Goal: Navigation & Orientation: Find specific page/section

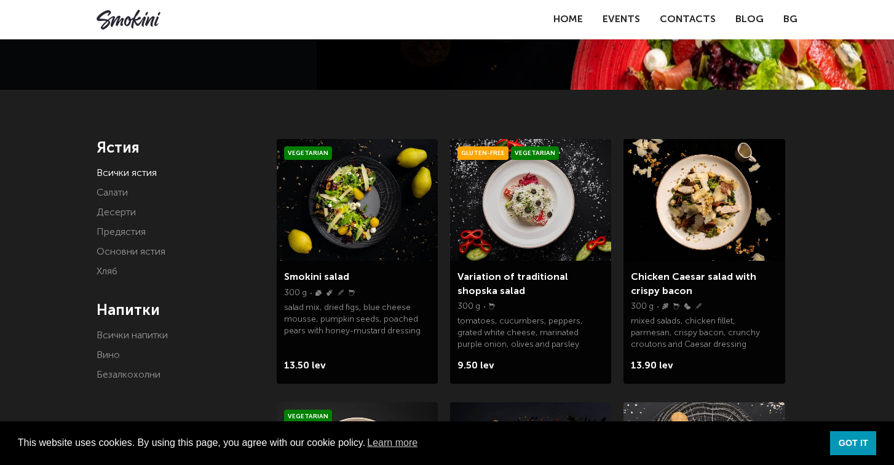
scroll to position [187, 0]
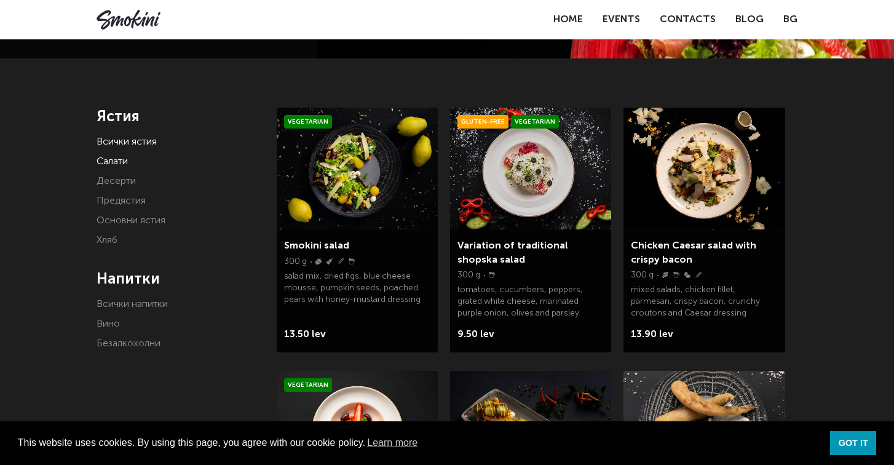
click at [121, 157] on link "Салати" at bounding box center [111, 162] width 31 height 10
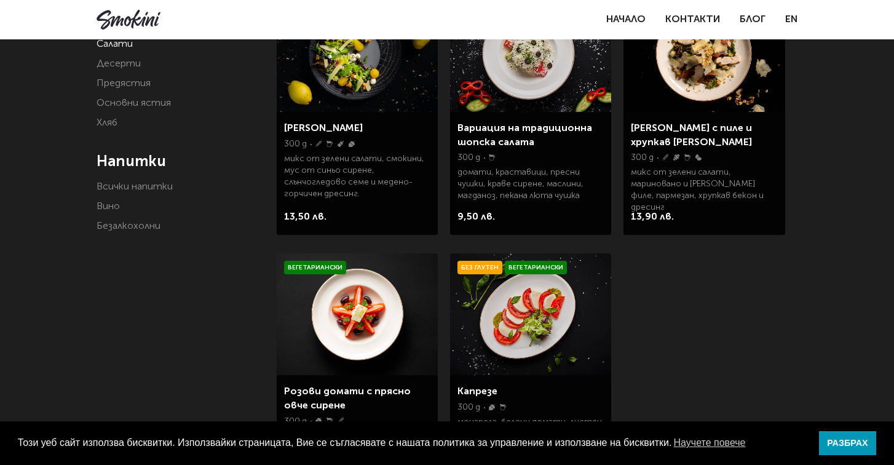
scroll to position [95, 0]
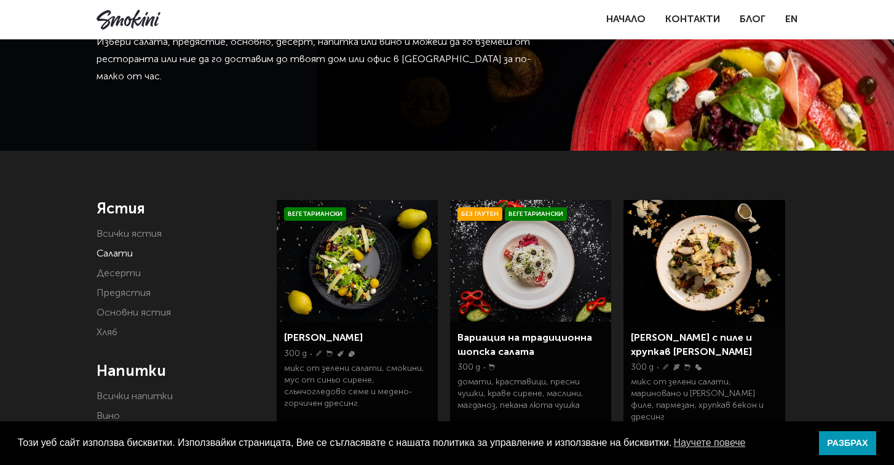
click at [105, 208] on h4 "Ястия" at bounding box center [177, 209] width 162 height 18
click at [115, 277] on link "Десерти" at bounding box center [118, 274] width 44 height 10
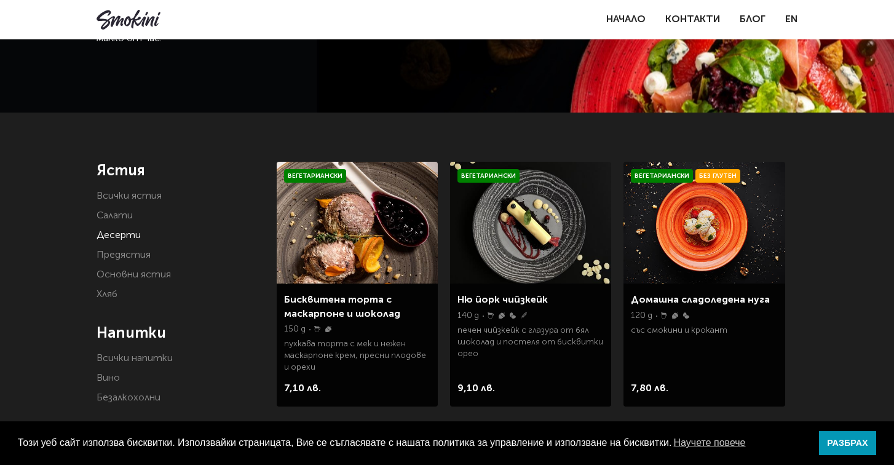
scroll to position [114, 0]
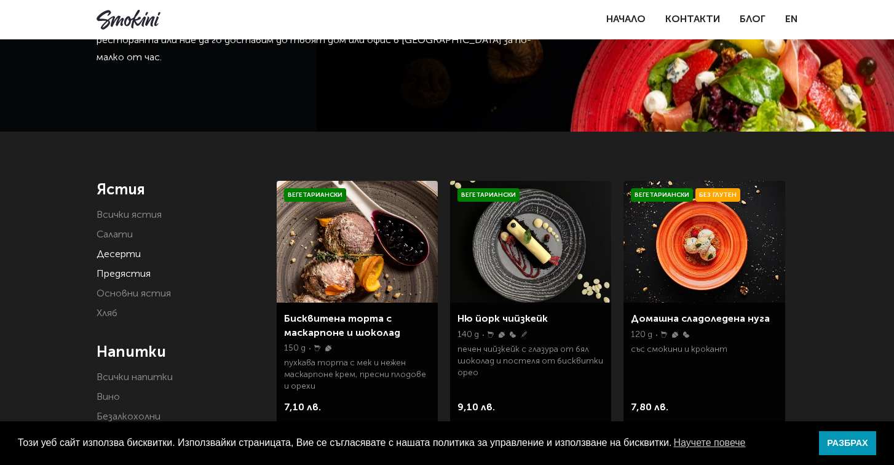
click at [120, 278] on link "Предястия" at bounding box center [123, 274] width 54 height 10
